Goal: Transaction & Acquisition: Book appointment/travel/reservation

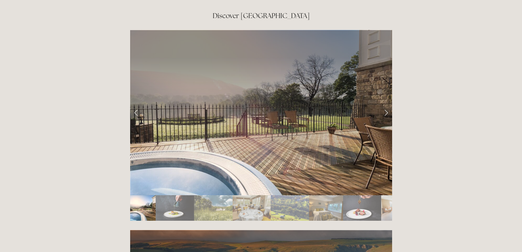
scroll to position [932, 0]
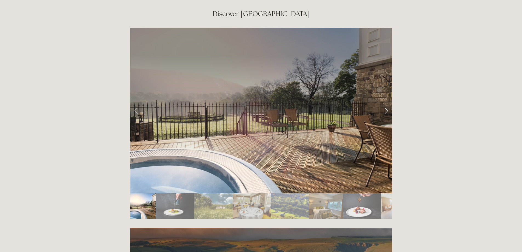
click at [385, 102] on link "Next Slide" at bounding box center [386, 110] width 12 height 16
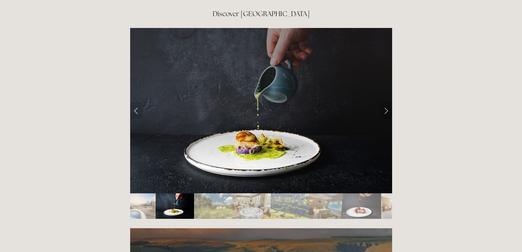
click at [388, 102] on link "Next Slide" at bounding box center [386, 110] width 12 height 16
click at [385, 102] on link "Next Slide" at bounding box center [386, 110] width 12 height 16
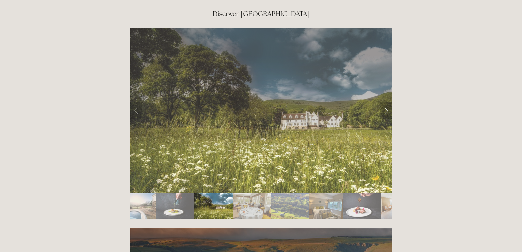
click at [385, 102] on link "Next Slide" at bounding box center [386, 110] width 12 height 16
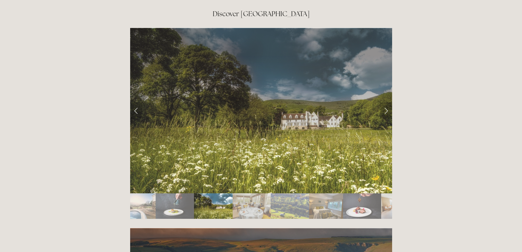
click at [383, 102] on link "Next Slide" at bounding box center [386, 110] width 12 height 16
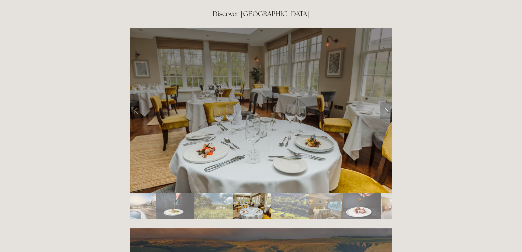
click at [383, 102] on link "Next Slide" at bounding box center [386, 110] width 12 height 16
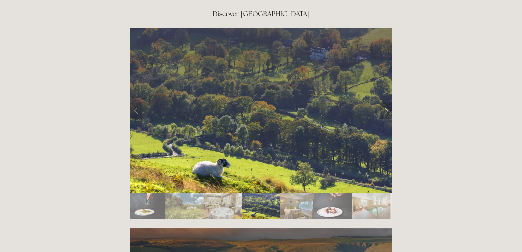
click at [383, 102] on link "Next Slide" at bounding box center [386, 110] width 12 height 16
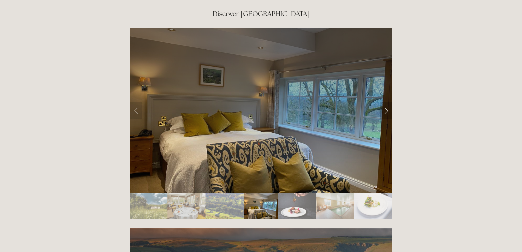
click at [383, 102] on link "Next Slide" at bounding box center [386, 110] width 12 height 16
click at [384, 102] on link "Next Slide" at bounding box center [386, 110] width 12 height 16
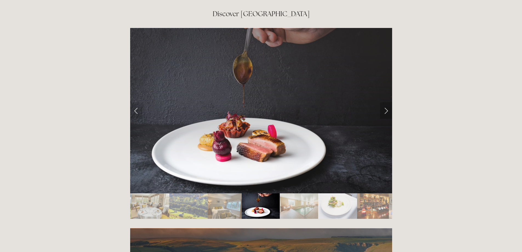
click at [383, 102] on link "Next Slide" at bounding box center [386, 110] width 12 height 16
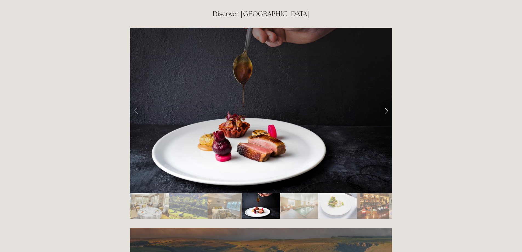
click at [385, 102] on link "Next Slide" at bounding box center [386, 110] width 12 height 16
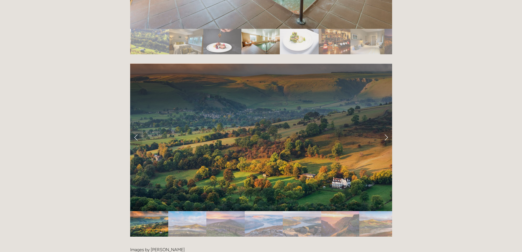
scroll to position [959, 0]
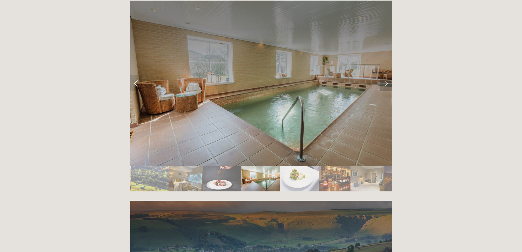
click at [385, 75] on link "Next Slide" at bounding box center [386, 83] width 12 height 16
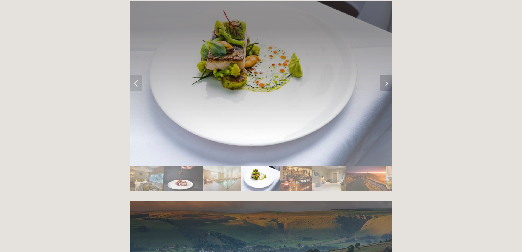
click at [385, 75] on link "Next Slide" at bounding box center [386, 83] width 12 height 16
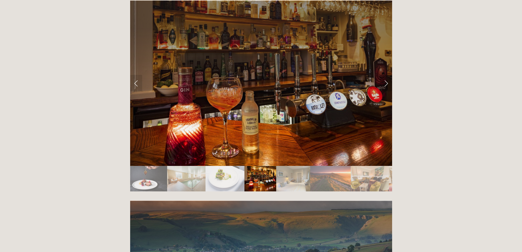
click at [385, 75] on link "Next Slide" at bounding box center [386, 83] width 12 height 16
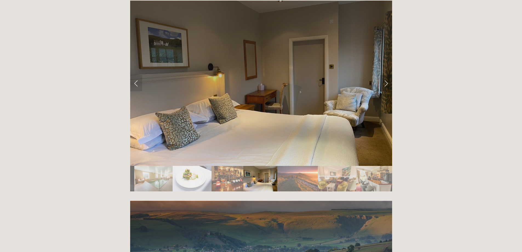
click at [385, 75] on link "Next Slide" at bounding box center [386, 83] width 12 height 16
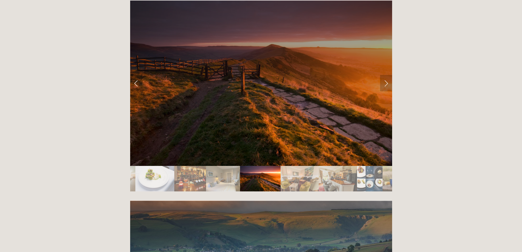
click at [385, 75] on link "Next Slide" at bounding box center [386, 83] width 12 height 16
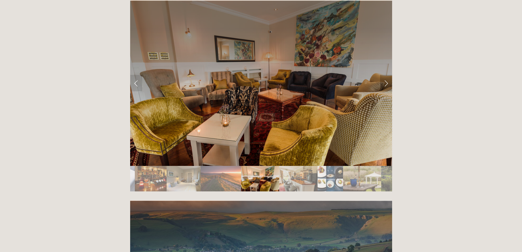
click at [385, 75] on link "Next Slide" at bounding box center [386, 83] width 12 height 16
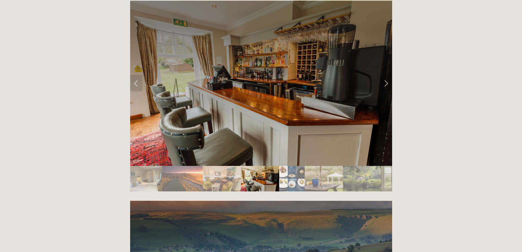
click at [385, 75] on link "Next Slide" at bounding box center [386, 83] width 12 height 16
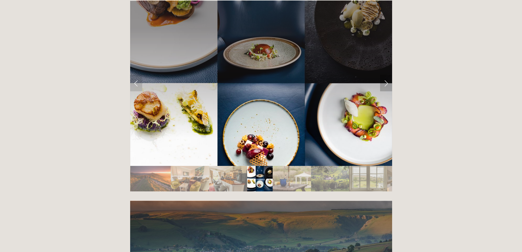
click at [385, 75] on link "Next Slide" at bounding box center [386, 83] width 12 height 16
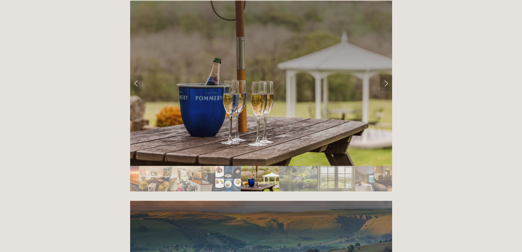
click at [385, 75] on link "Next Slide" at bounding box center [386, 83] width 12 height 16
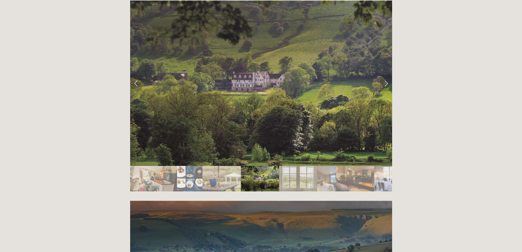
click at [385, 75] on link "Next Slide" at bounding box center [386, 83] width 12 height 16
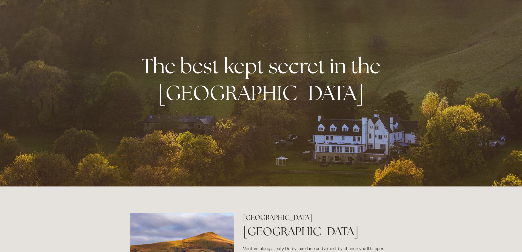
scroll to position [0, 0]
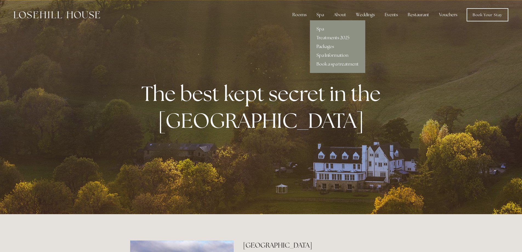
click at [325, 45] on link "Packages" at bounding box center [337, 46] width 55 height 9
